Goal: Task Accomplishment & Management: Manage account settings

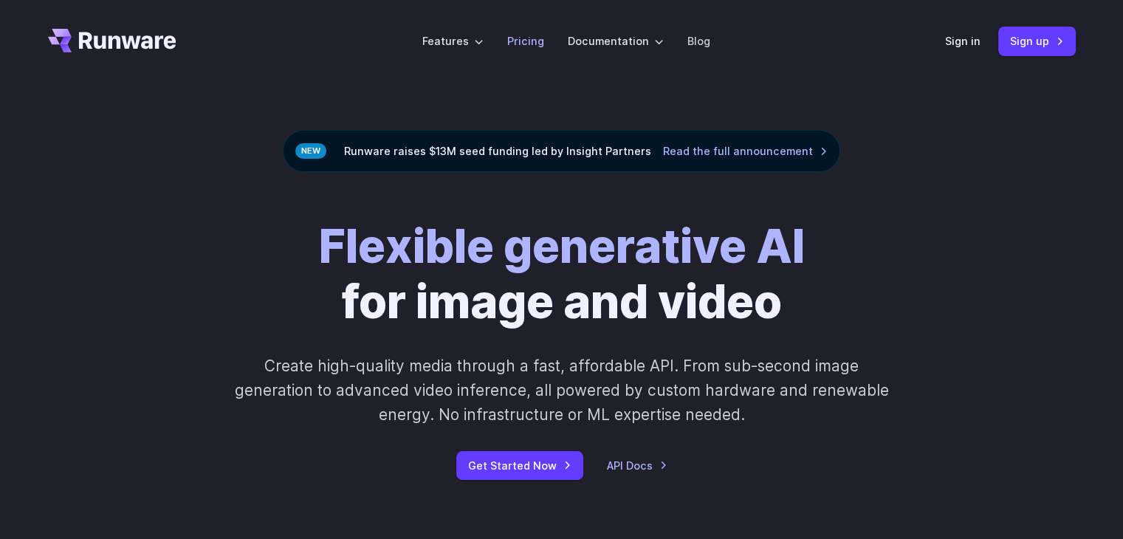
click at [535, 43] on link "Pricing" at bounding box center [525, 40] width 37 height 17
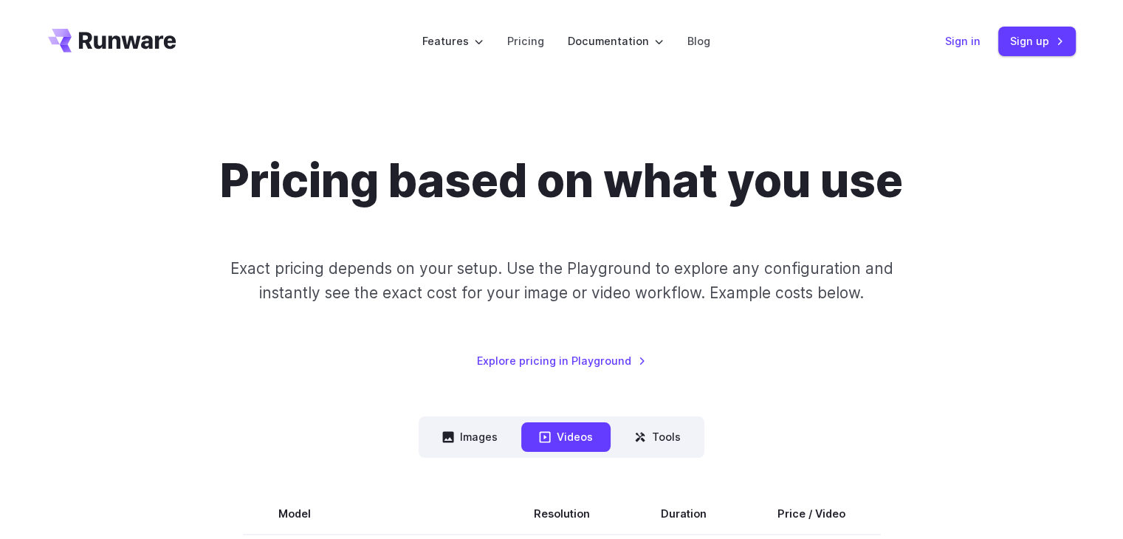
click at [956, 48] on link "Sign in" at bounding box center [962, 40] width 35 height 17
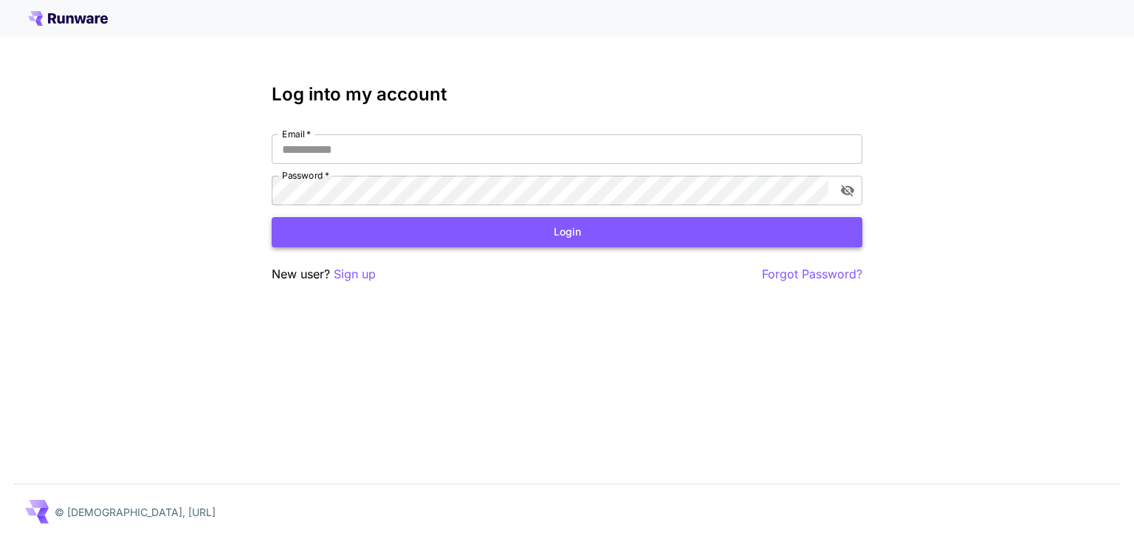
type input "**********"
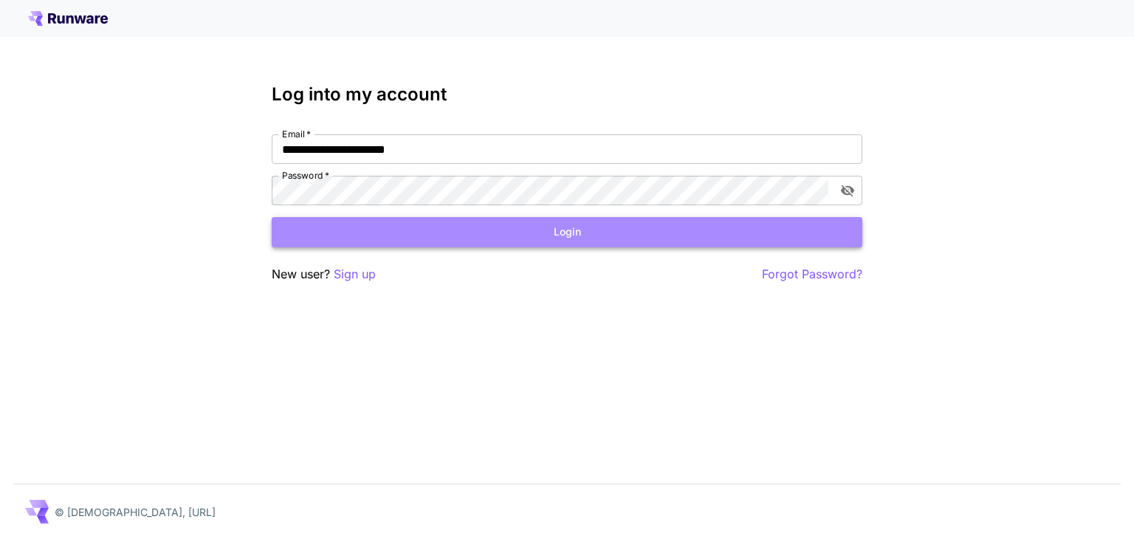
click at [467, 236] on button "Login" at bounding box center [567, 232] width 591 height 30
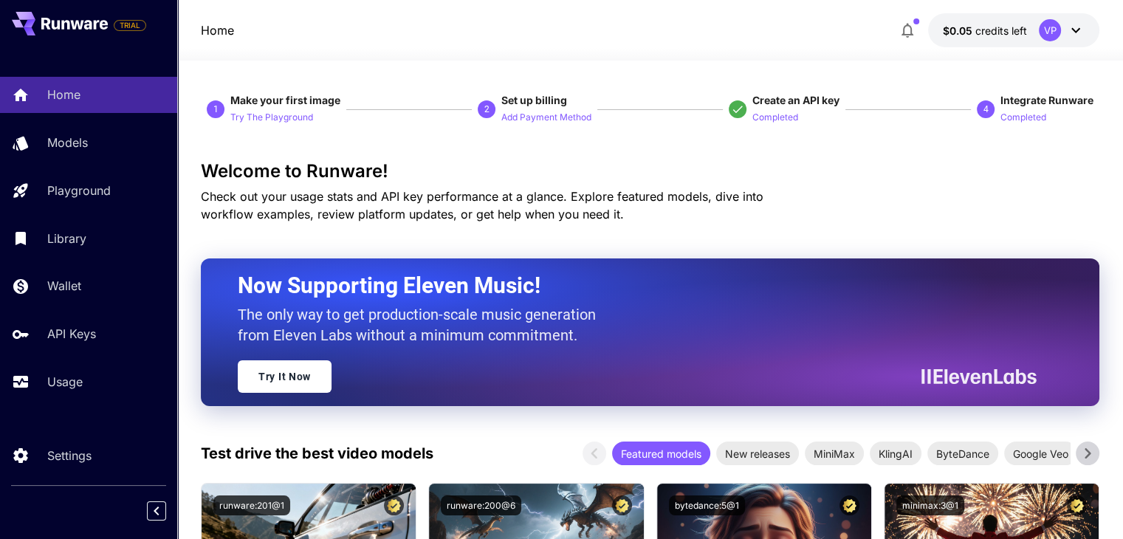
click at [1069, 30] on icon at bounding box center [1076, 30] width 18 height 18
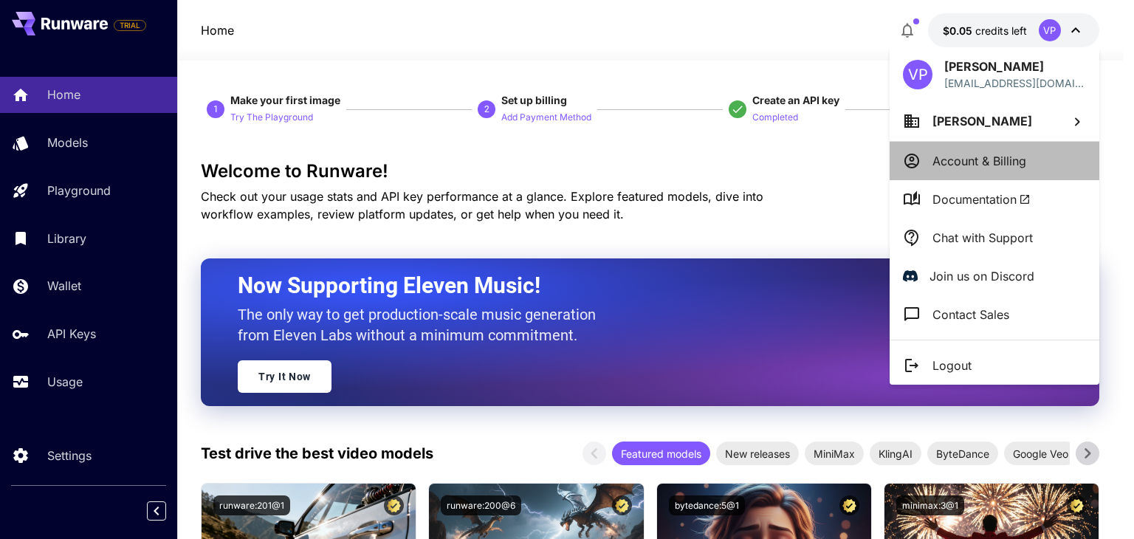
click at [1018, 162] on p "Account & Billing" at bounding box center [979, 161] width 94 height 18
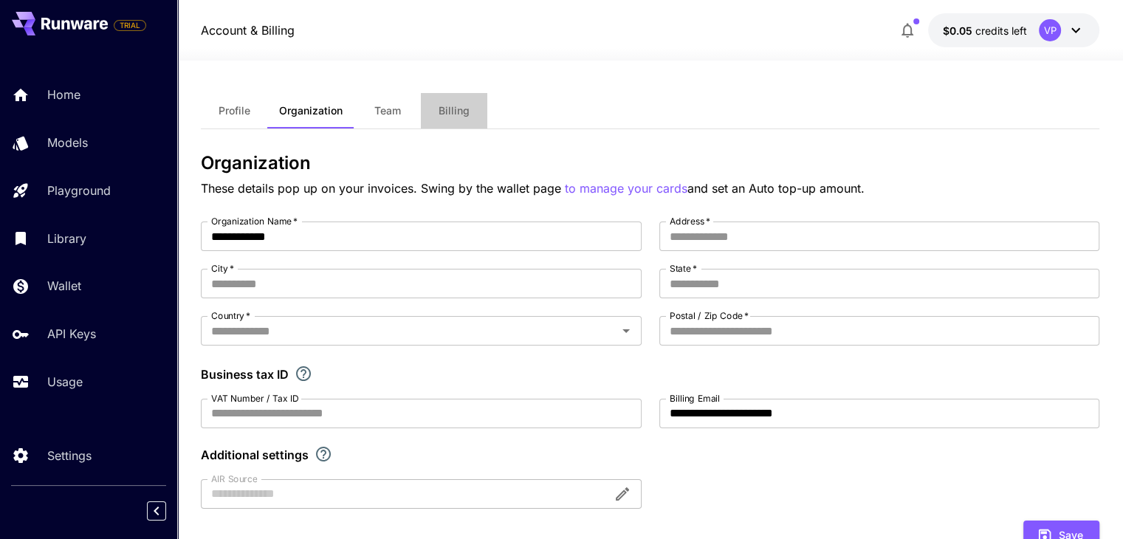
click at [466, 111] on span "Billing" at bounding box center [454, 110] width 31 height 13
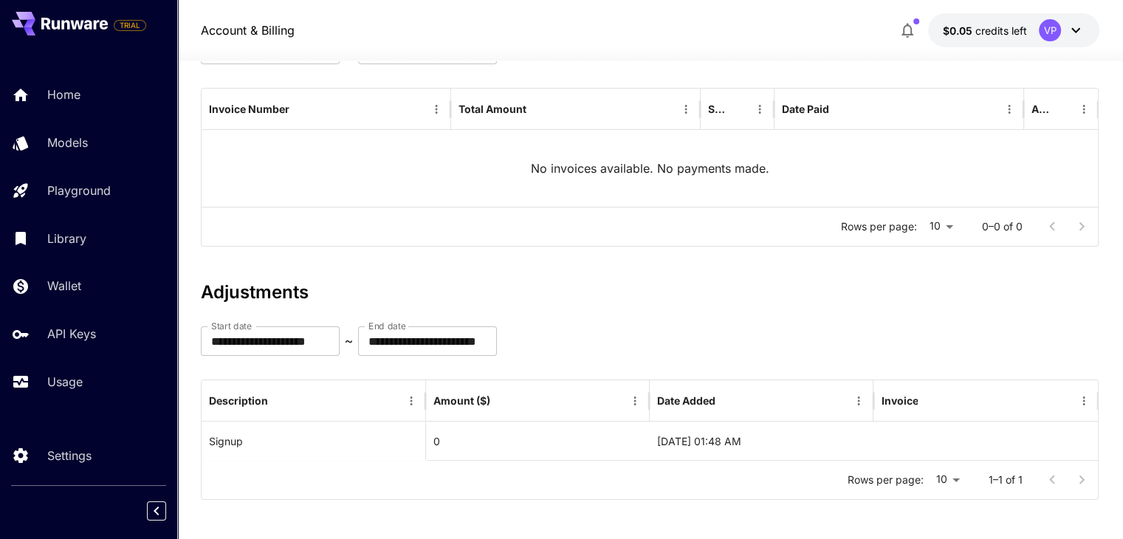
scroll to position [167, 0]
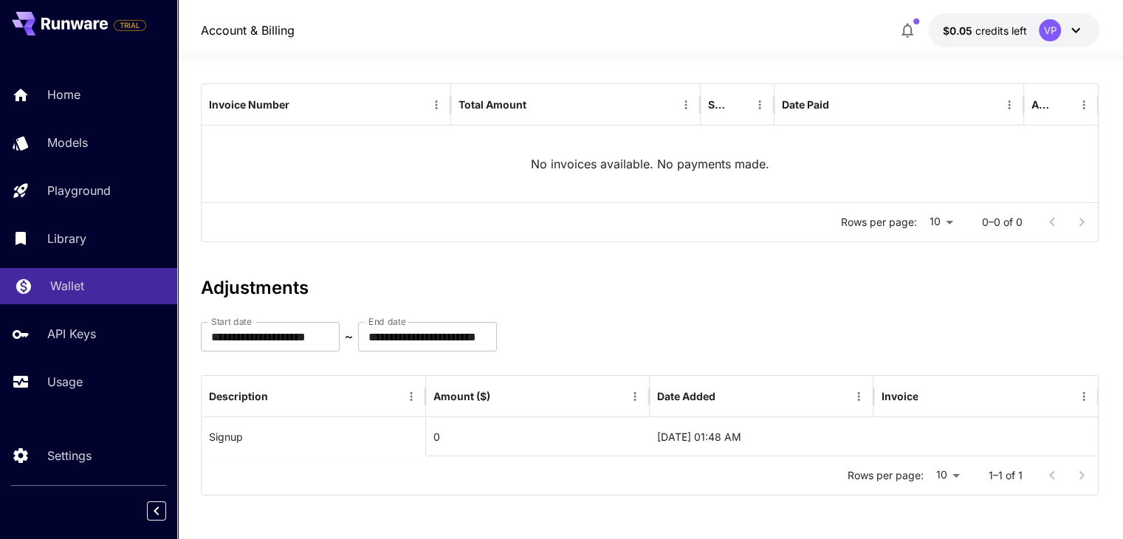
click at [94, 286] on div "Wallet" at bounding box center [107, 286] width 115 height 18
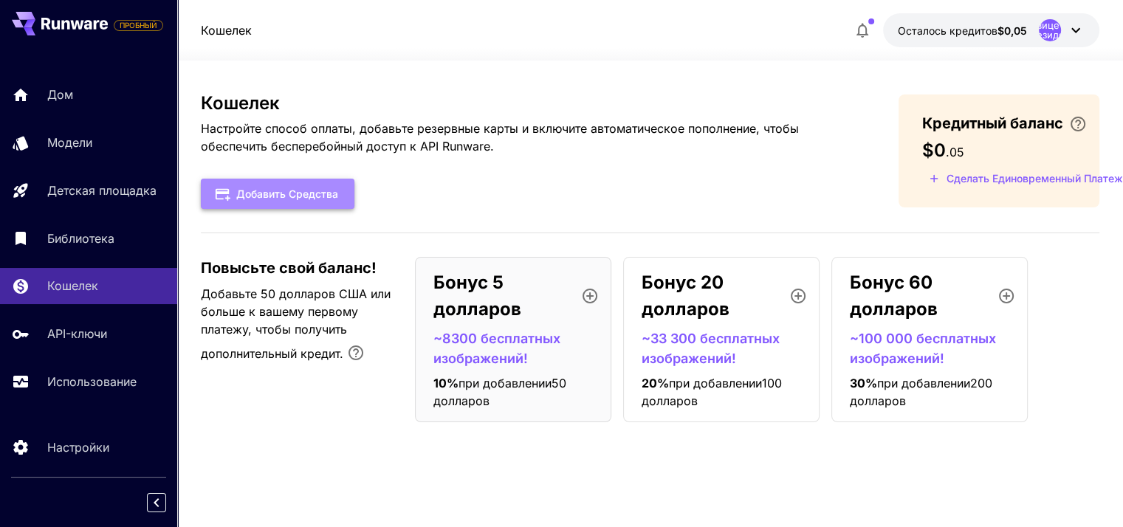
click at [340, 181] on button "Добавить средства" at bounding box center [278, 194] width 154 height 30
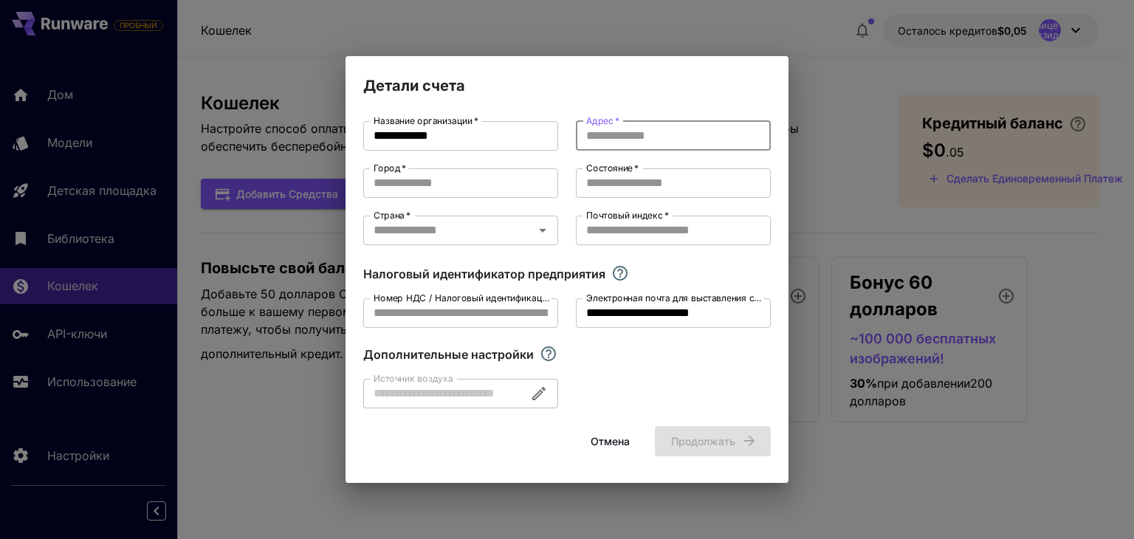
click at [621, 137] on input "Адрес   *" at bounding box center [673, 136] width 195 height 30
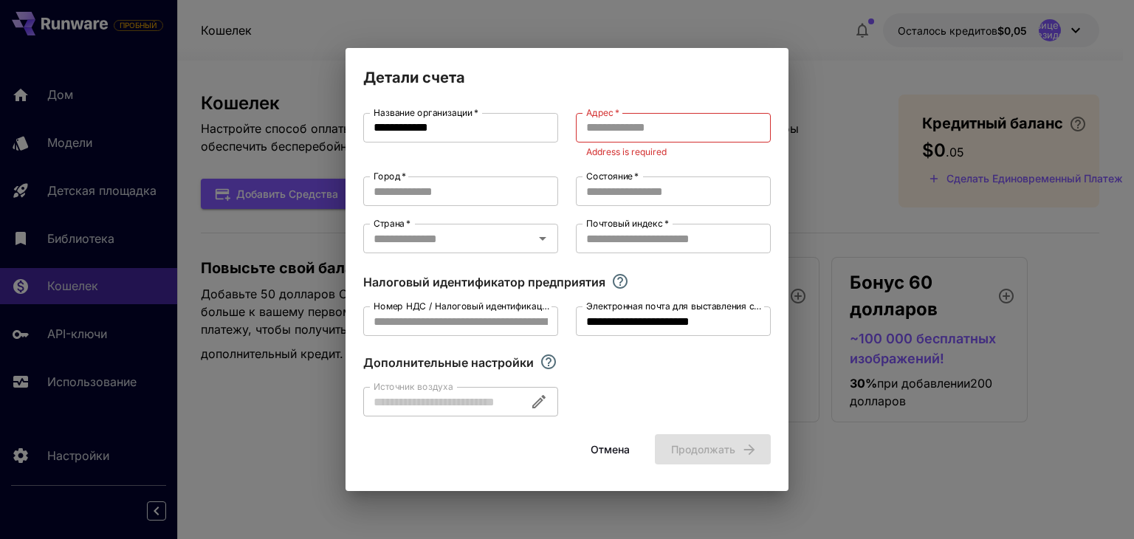
click at [489, 404] on div at bounding box center [460, 402] width 195 height 30
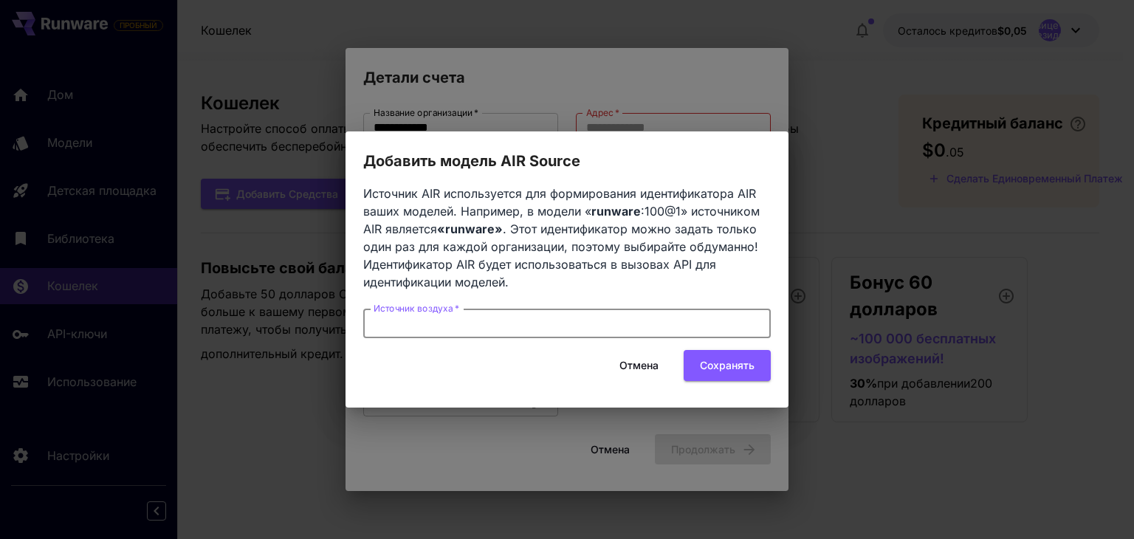
click at [543, 326] on input "Источник воздуха   *" at bounding box center [567, 324] width 408 height 30
click at [632, 371] on font "Отмена" at bounding box center [638, 365] width 39 height 13
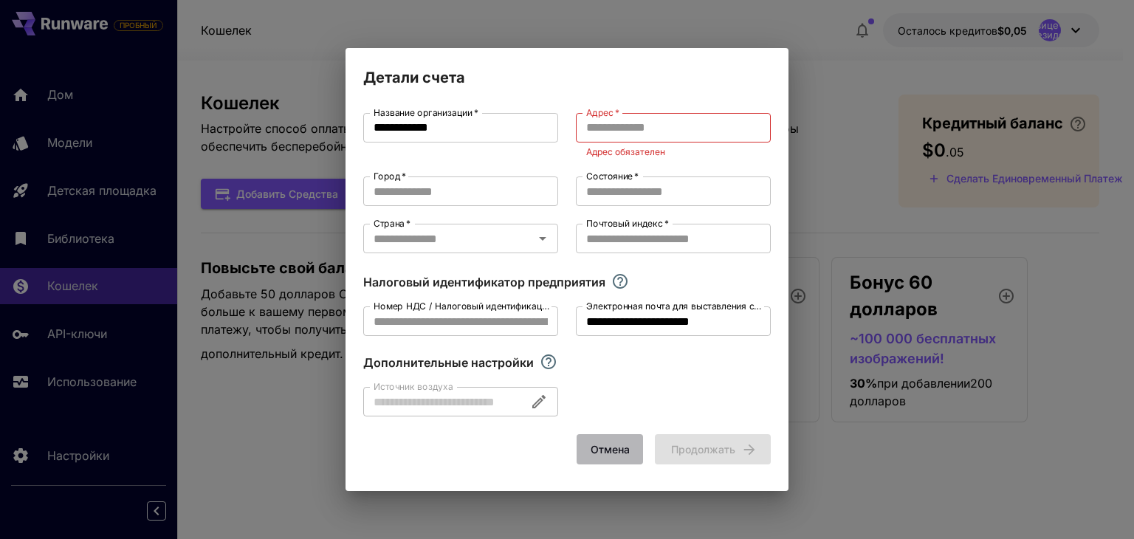
click at [613, 452] on font "Отмена" at bounding box center [610, 449] width 39 height 13
